Goal: Check status: Check status

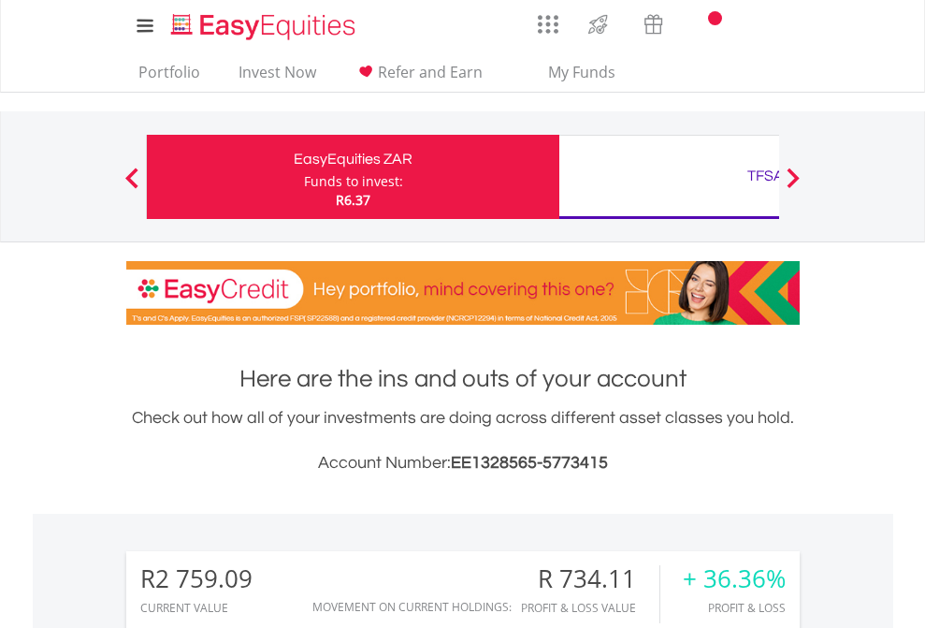
click at [304, 177] on div "Funds to invest:" at bounding box center [353, 181] width 99 height 19
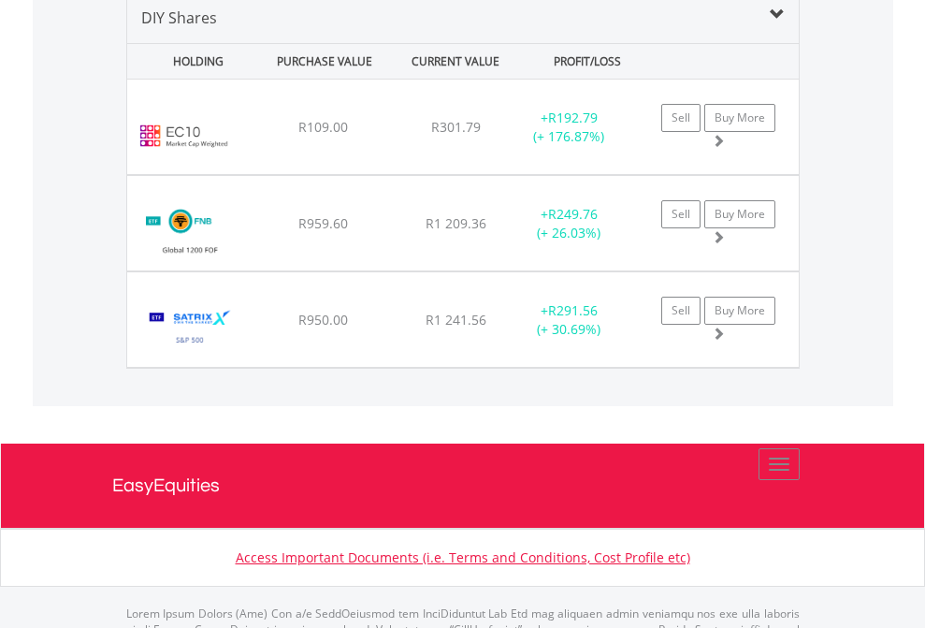
scroll to position [1809, 0]
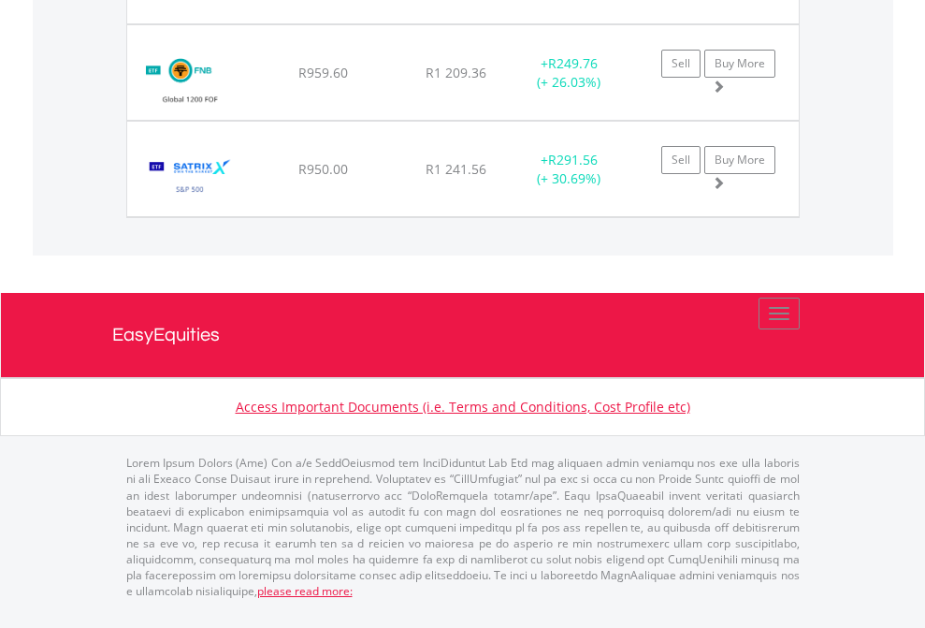
scroll to position [135, 0]
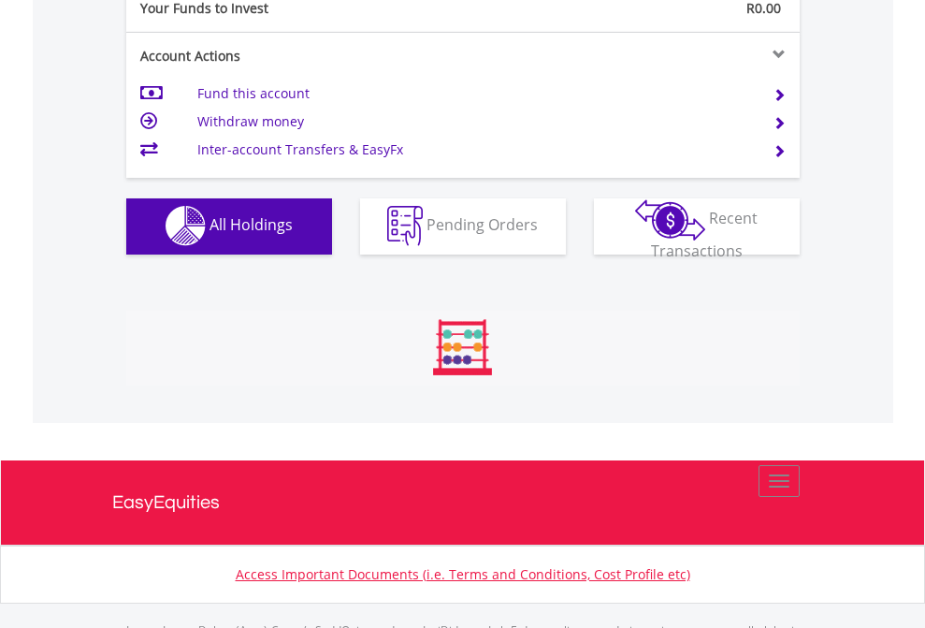
scroll to position [1852, 0]
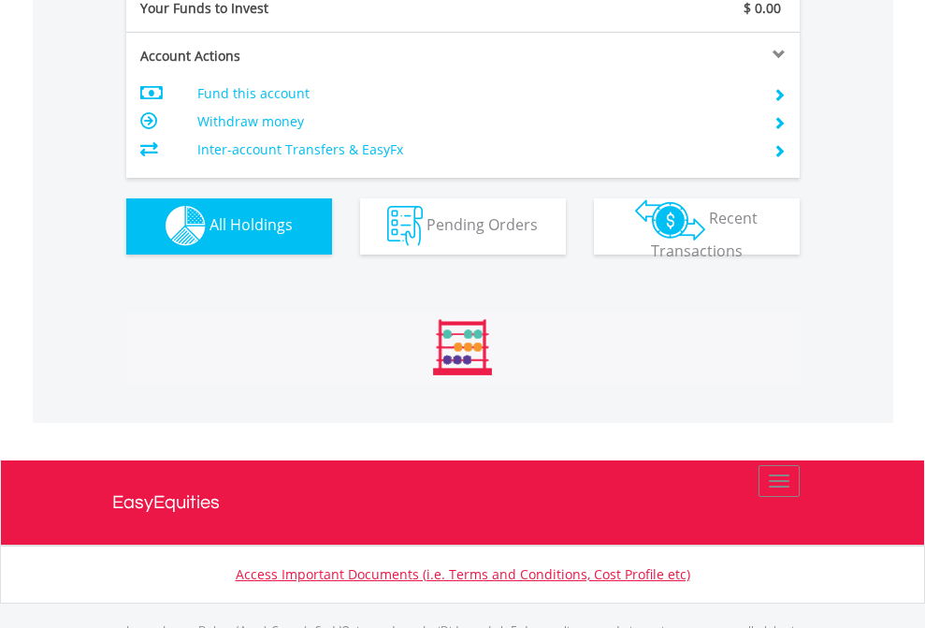
scroll to position [1852, 0]
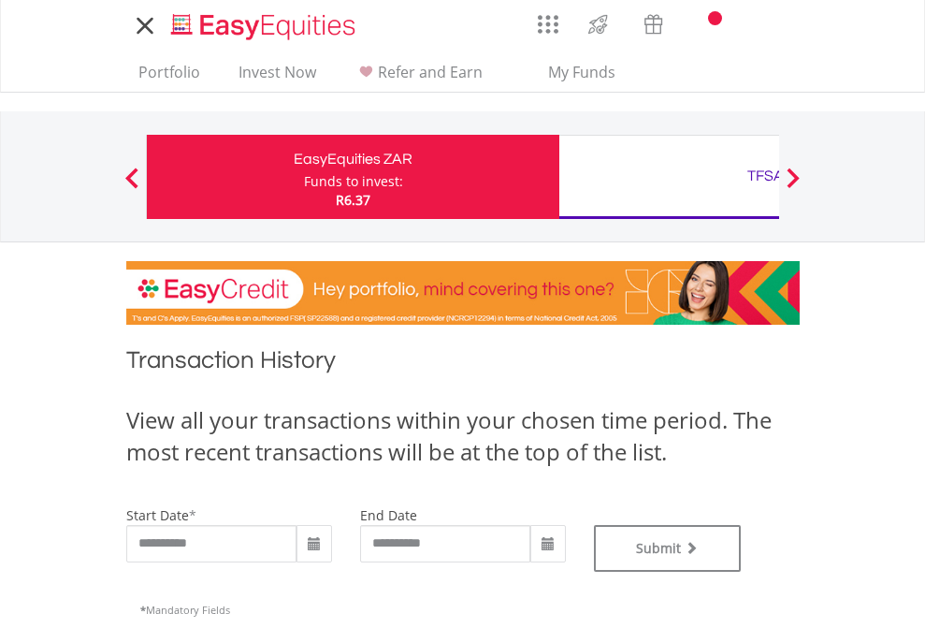
type input "**********"
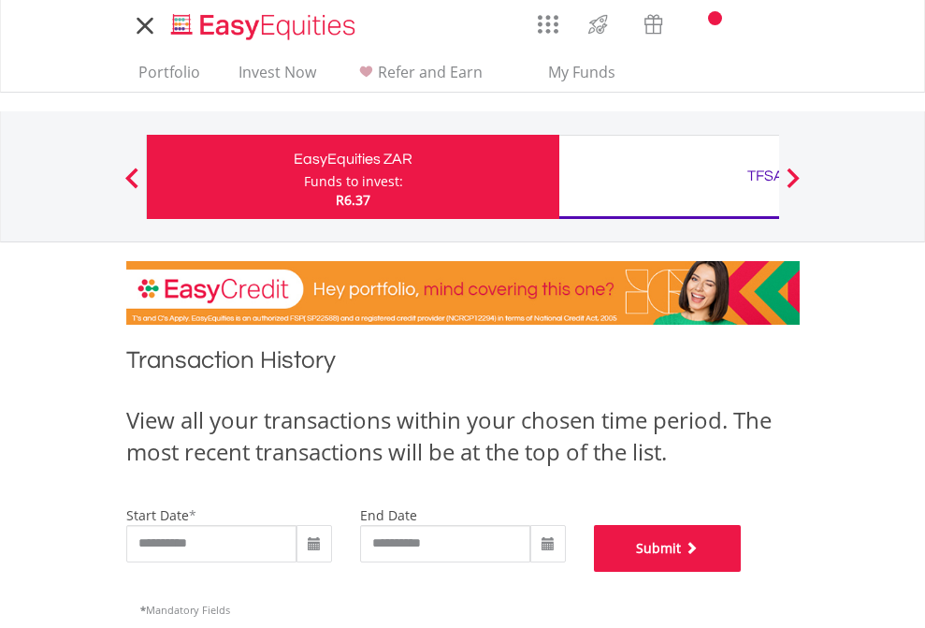
click at [742, 572] on button "Submit" at bounding box center [668, 548] width 148 height 47
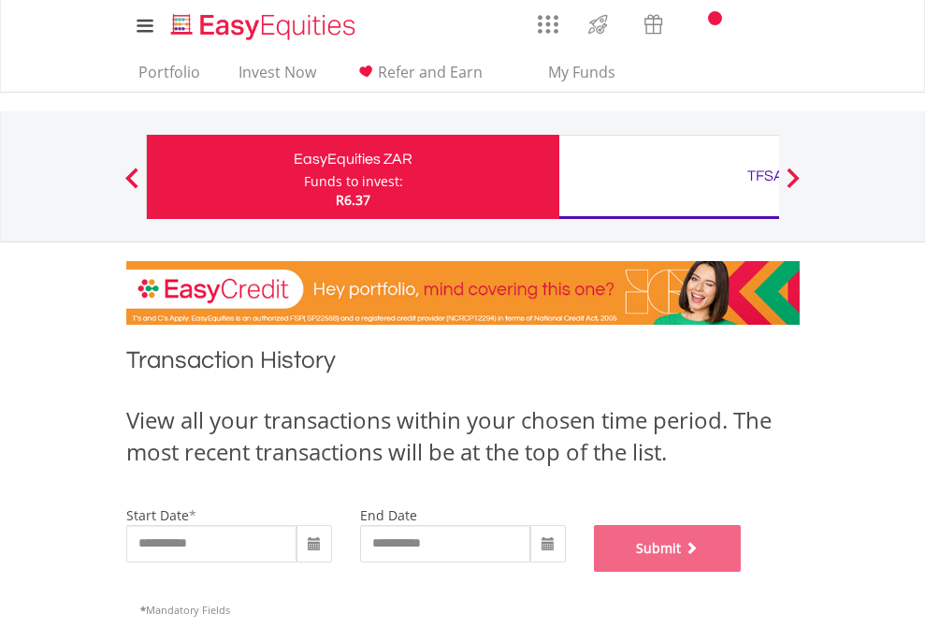
scroll to position [759, 0]
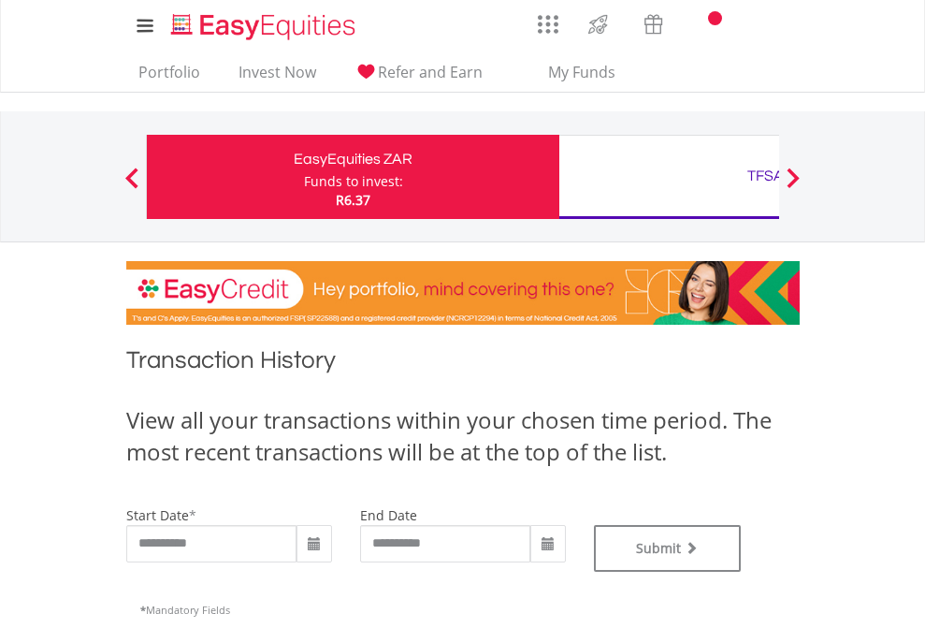
click at [669, 177] on div "TFSA" at bounding box center [766, 176] width 390 height 26
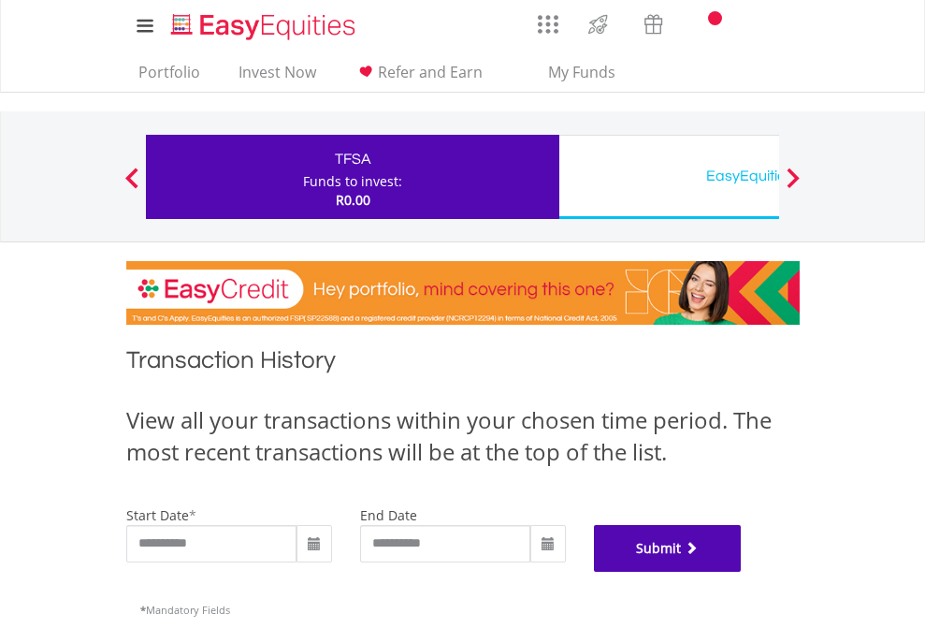
click at [742, 572] on button "Submit" at bounding box center [668, 548] width 148 height 47
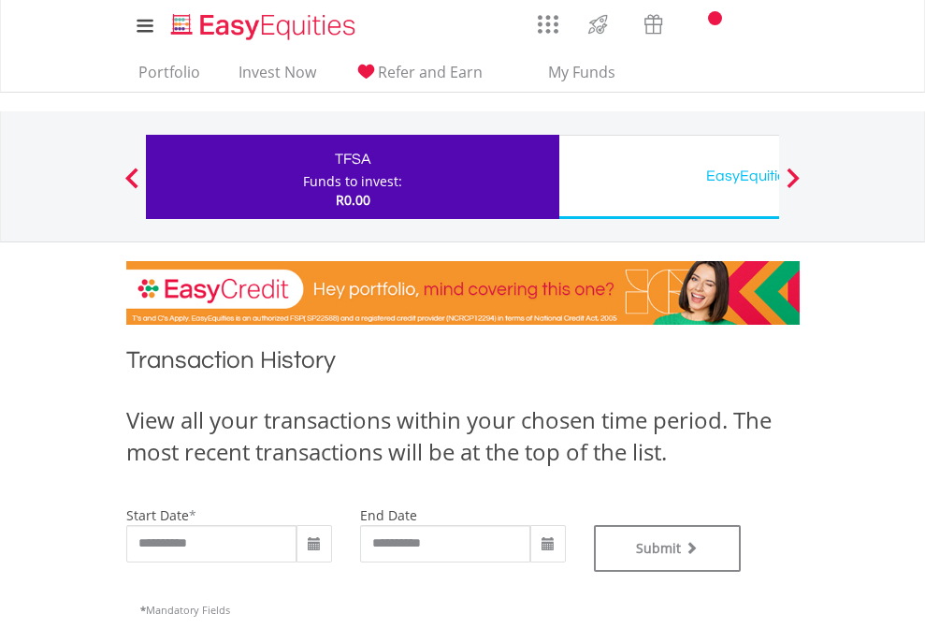
click at [669, 177] on div "EasyEquities USD" at bounding box center [766, 176] width 390 height 26
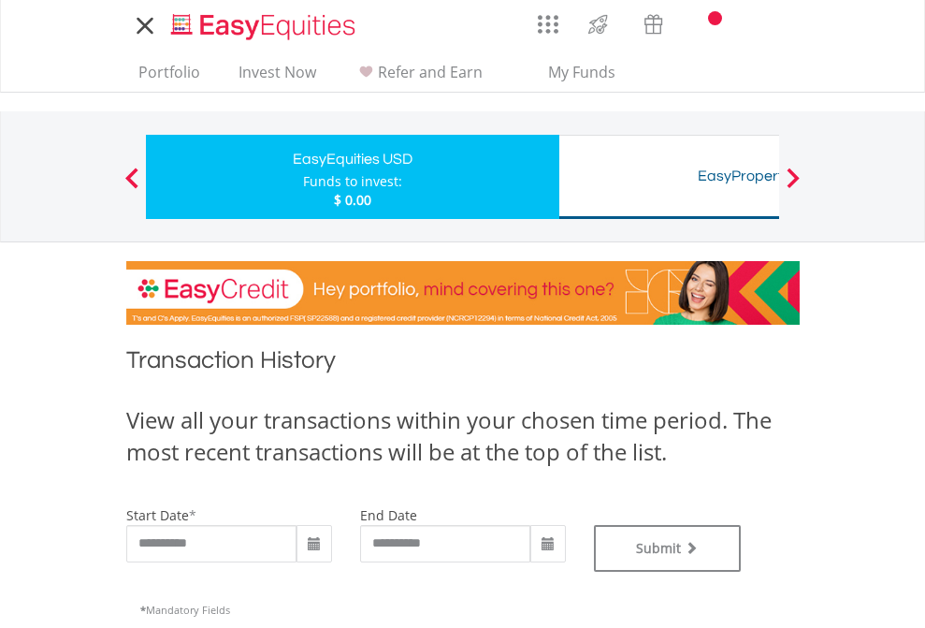
type input "**********"
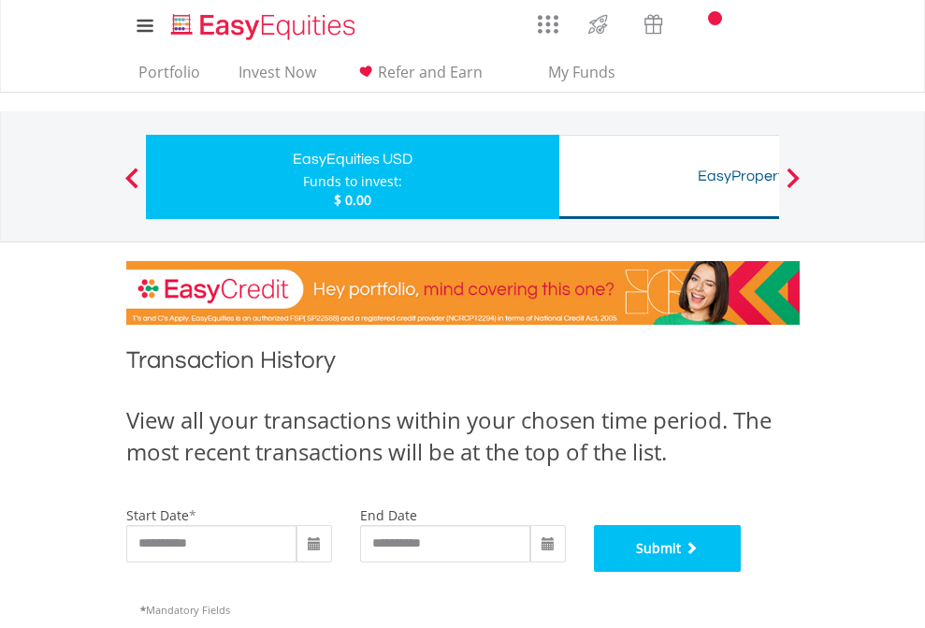
click at [742, 572] on button "Submit" at bounding box center [668, 548] width 148 height 47
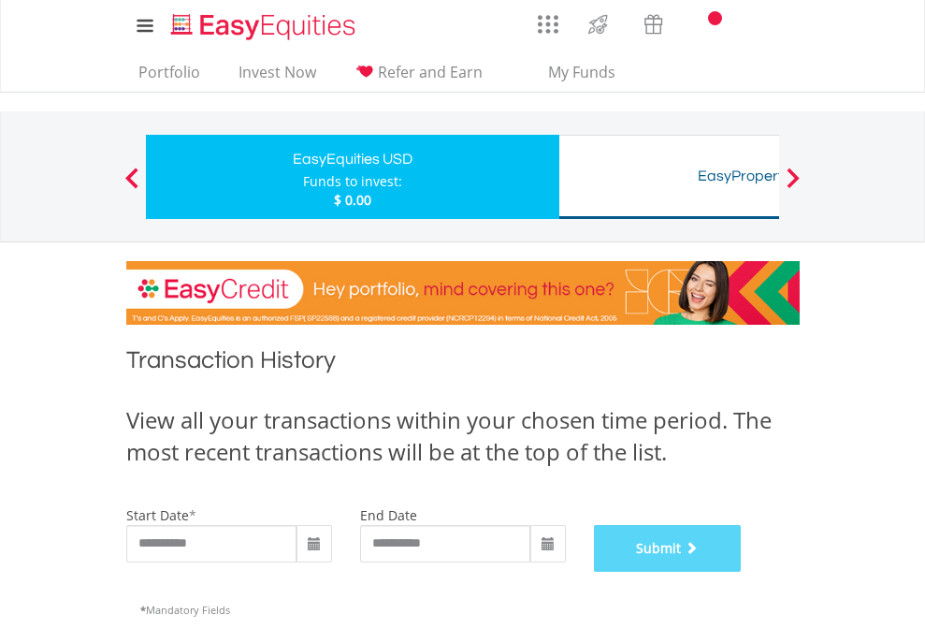
scroll to position [759, 0]
